Goal: Transaction & Acquisition: Purchase product/service

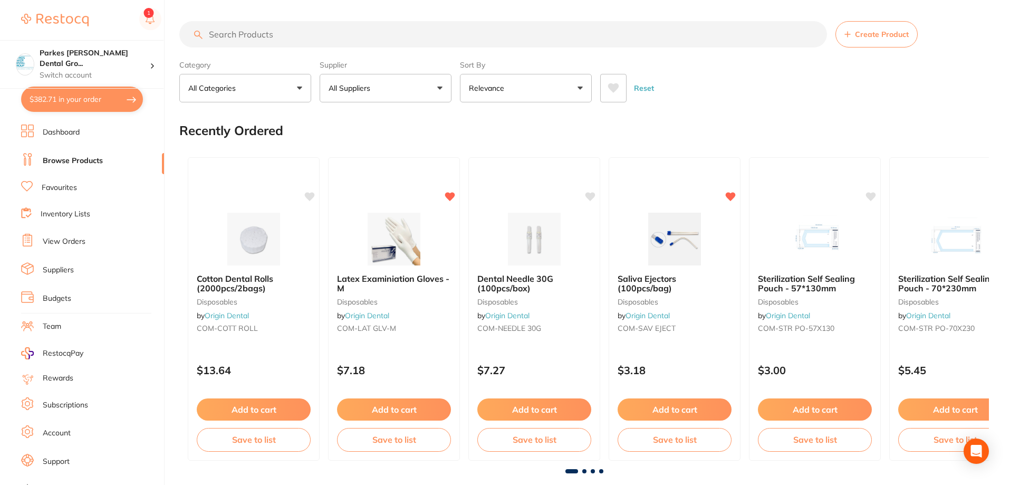
click at [268, 33] on input "search" at bounding box center [503, 34] width 648 height 26
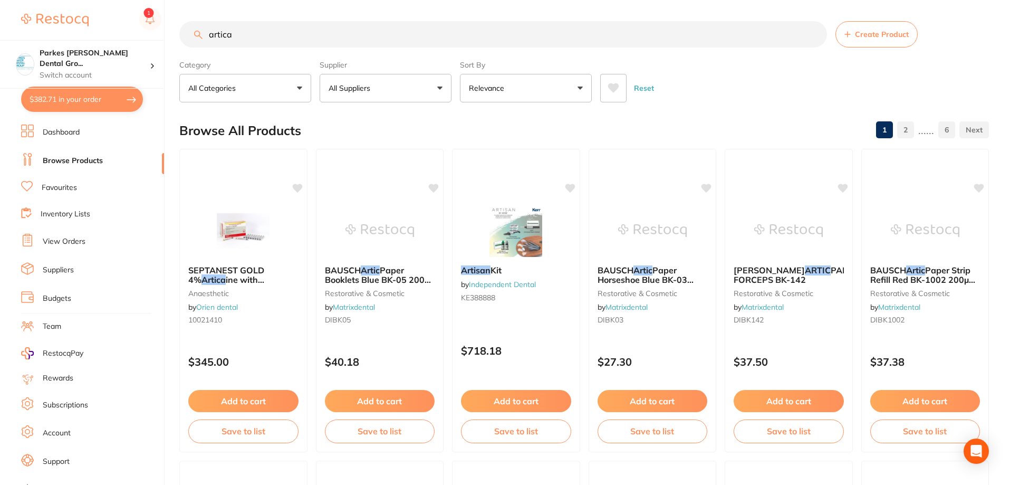
drag, startPoint x: 315, startPoint y: 39, endPoint x: 132, endPoint y: 28, distance: 183.9
click at [132, 28] on div "$382.71 Parkes [PERSON_NAME] Dental Gro... Switch account Parkes [PERSON_NAME] …" at bounding box center [505, 242] width 1010 height 485
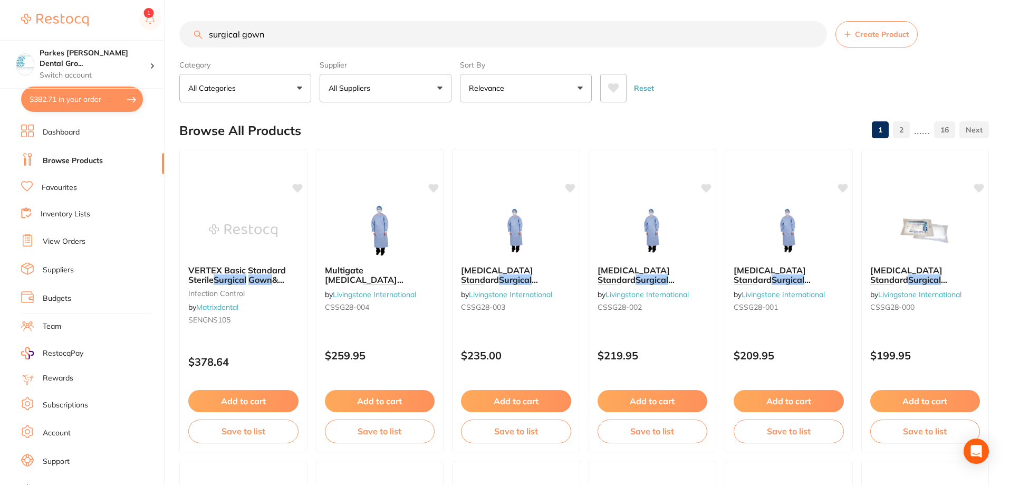
type input "surgical gown"
click at [400, 85] on button "All Suppliers" at bounding box center [386, 88] width 132 height 28
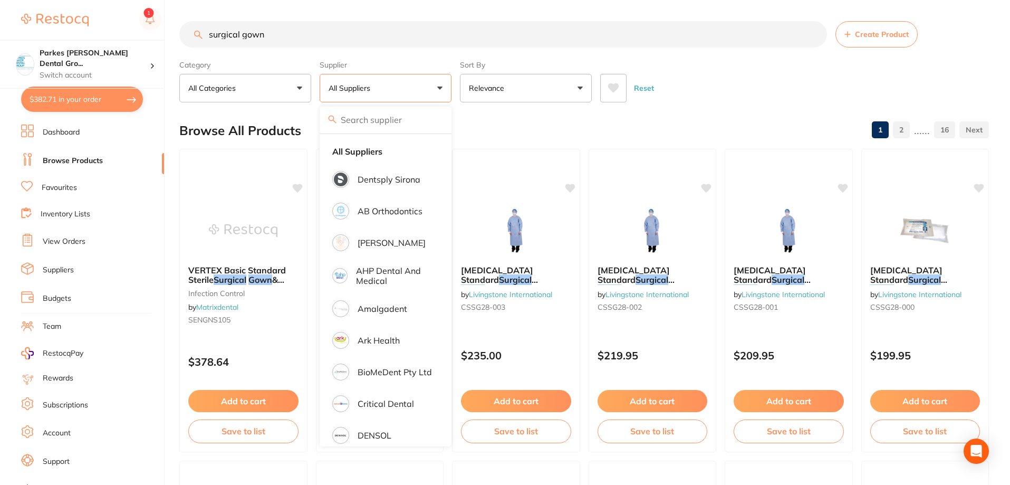
click at [755, 100] on div "Reset" at bounding box center [790, 83] width 380 height 37
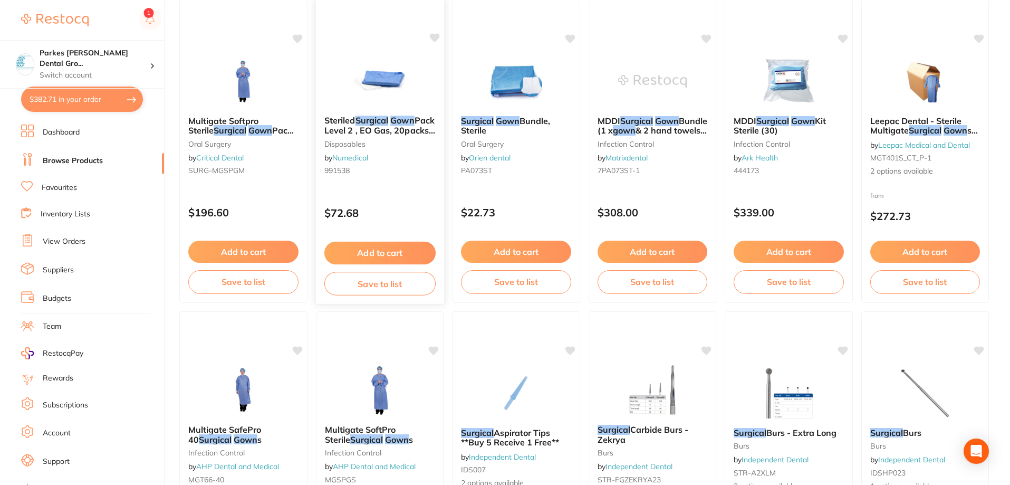
scroll to position [791, 0]
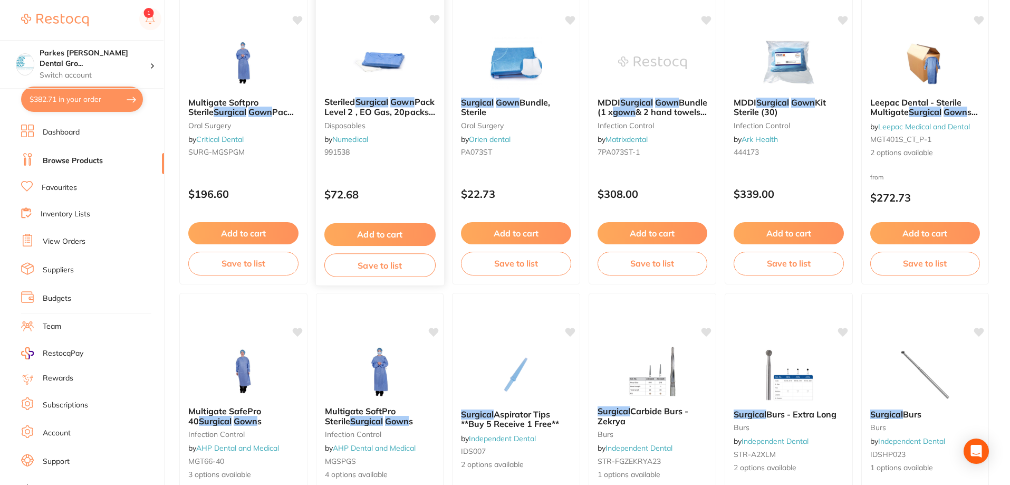
click at [416, 126] on small "disposables" at bounding box center [379, 125] width 111 height 8
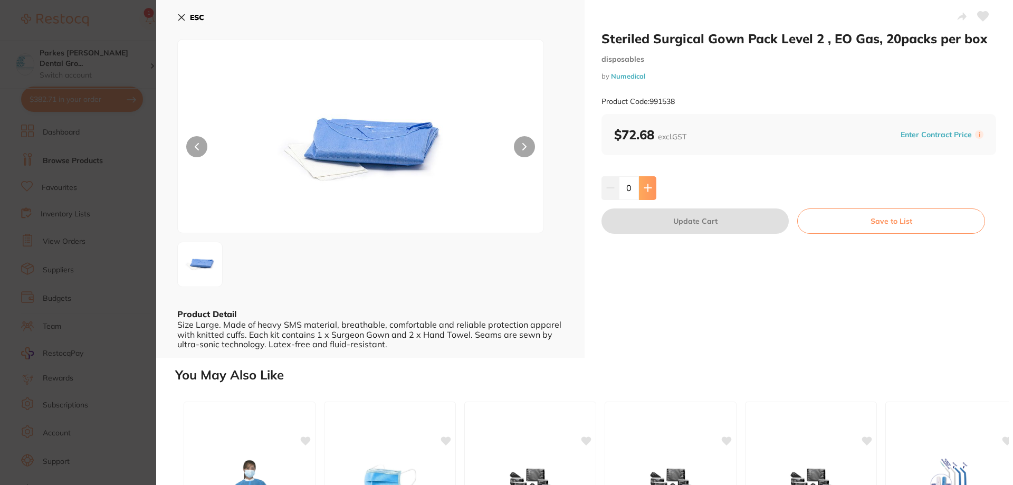
click at [652, 193] on button at bounding box center [647, 187] width 17 height 23
type input "1"
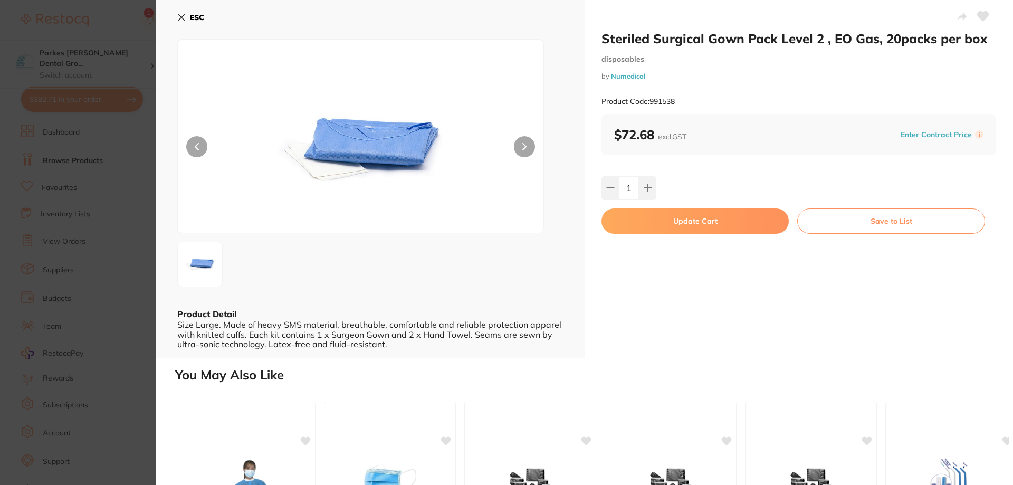
click at [659, 219] on button "Update Cart" at bounding box center [694, 220] width 187 height 25
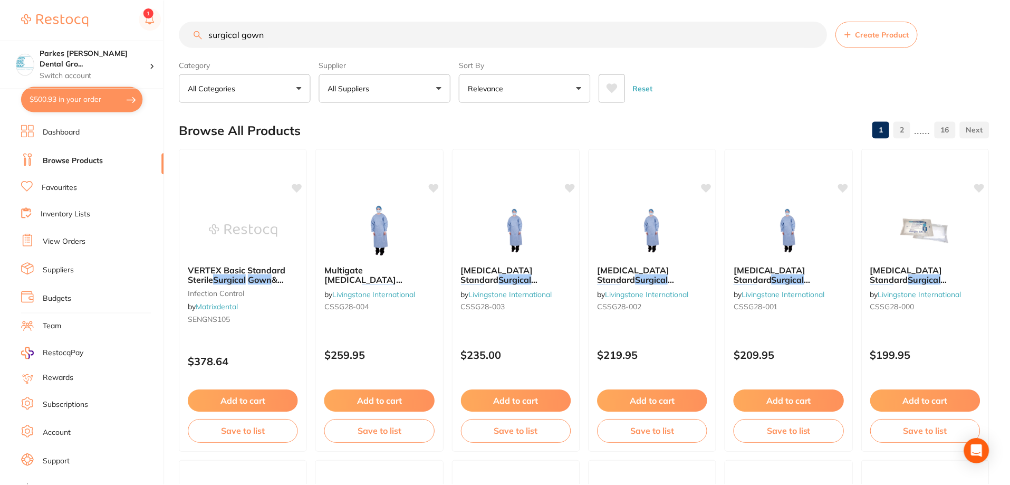
scroll to position [791, 0]
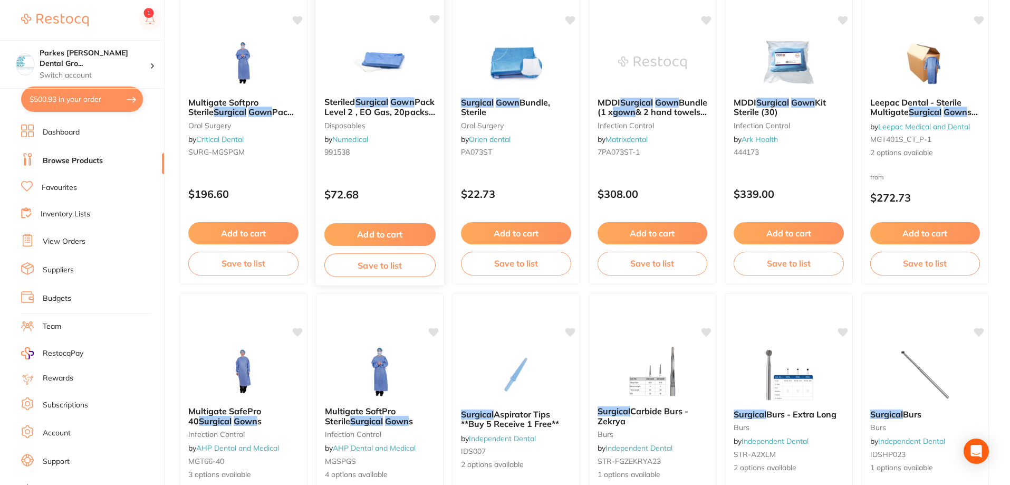
click at [402, 159] on div "Steriled Surgical Gown Pack Level 2 , EO Gas, 20packs per box disposables by Nu…" at bounding box center [379, 129] width 128 height 81
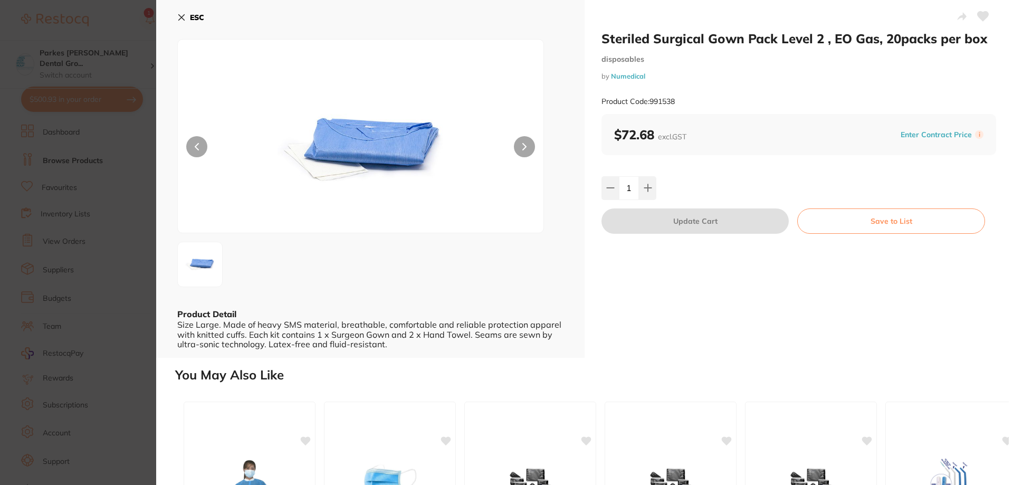
click at [185, 17] on icon at bounding box center [181, 17] width 8 height 8
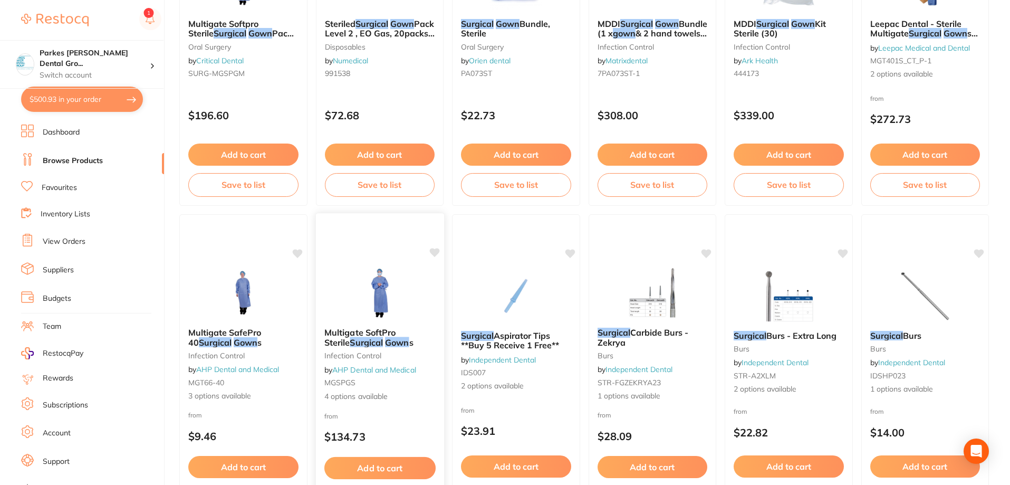
scroll to position [1002, 0]
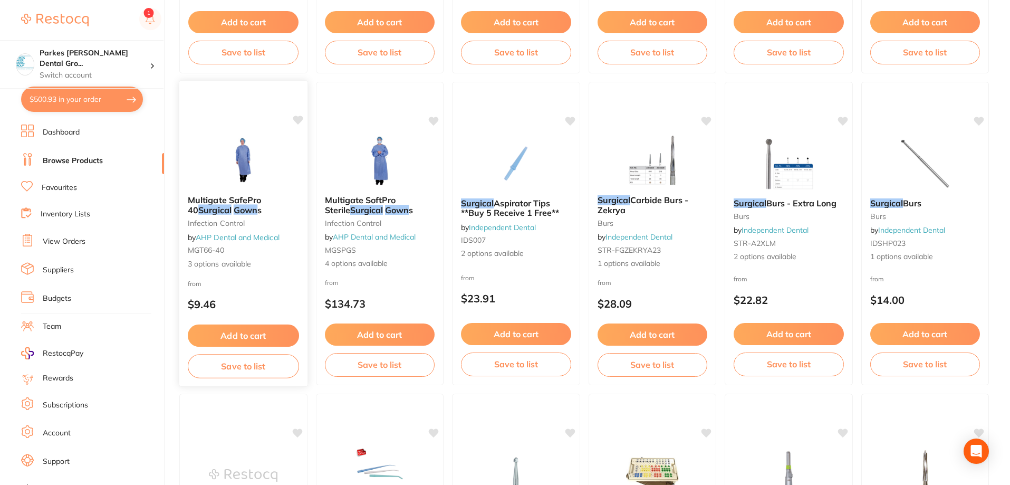
click at [270, 282] on div "from $9.46" at bounding box center [243, 296] width 128 height 38
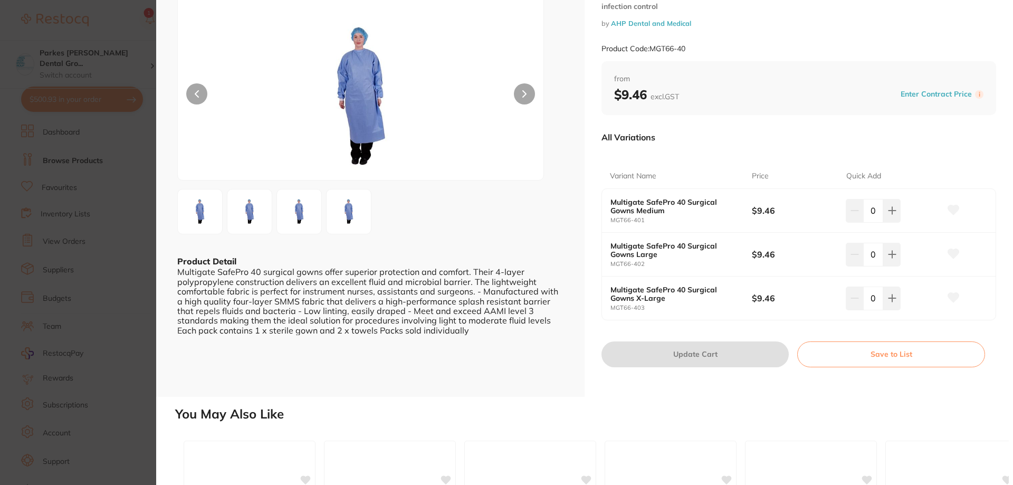
scroll to position [1, 0]
click at [895, 219] on button at bounding box center [891, 210] width 17 height 23
click at [850, 207] on icon at bounding box center [854, 210] width 8 height 8
type input "0"
drag, startPoint x: 107, startPoint y: 41, endPoint x: 165, endPoint y: 55, distance: 59.6
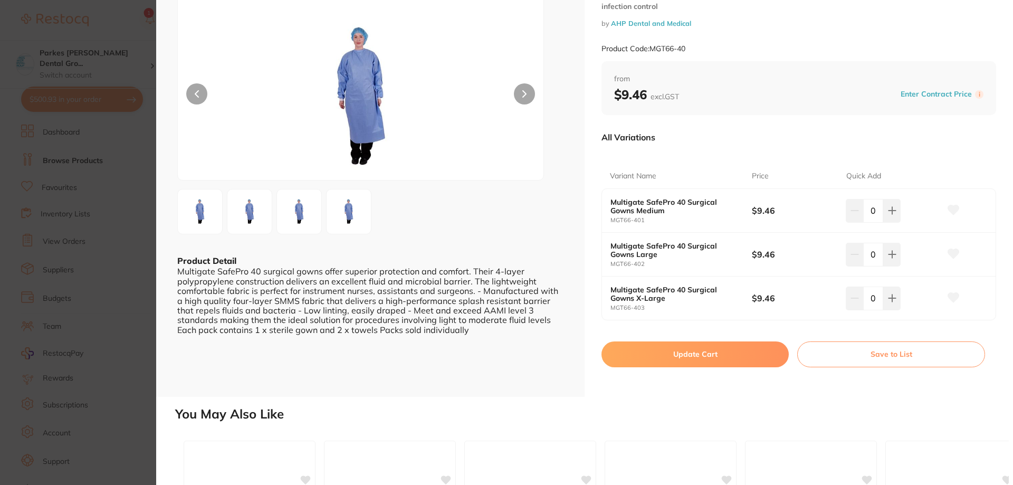
click at [107, 41] on section "Multigate SafePro 40 Surgical Gowns infection control by AHP Dental and Medical…" at bounding box center [506, 242] width 1013 height 485
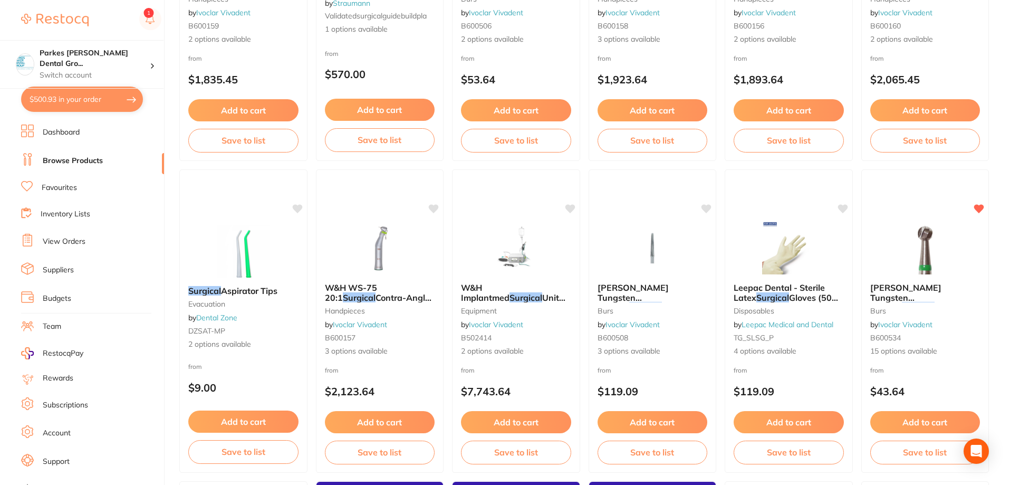
scroll to position [1778, 0]
